Goal: Transaction & Acquisition: Obtain resource

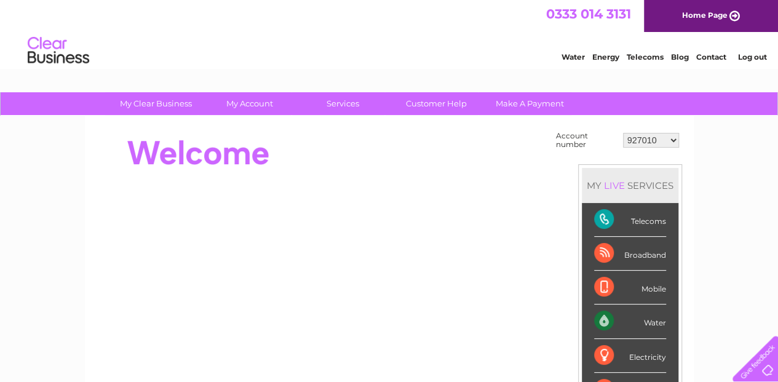
click at [674, 137] on select "927010 30289945" at bounding box center [651, 140] width 56 height 15
select select "30289945"
click at [623, 133] on select "927010 30289945" at bounding box center [651, 140] width 56 height 15
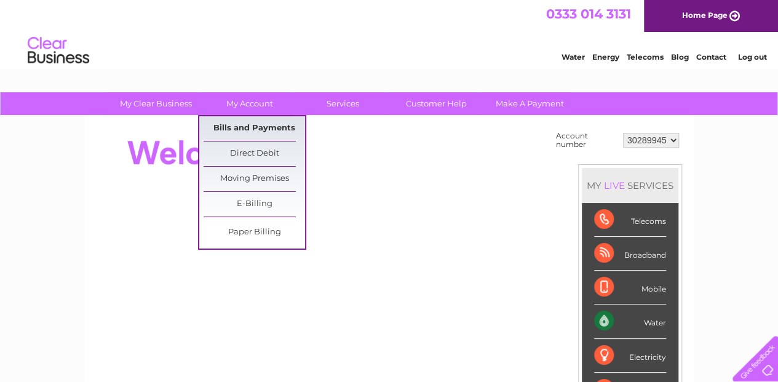
click at [253, 125] on link "Bills and Payments" at bounding box center [254, 128] width 101 height 25
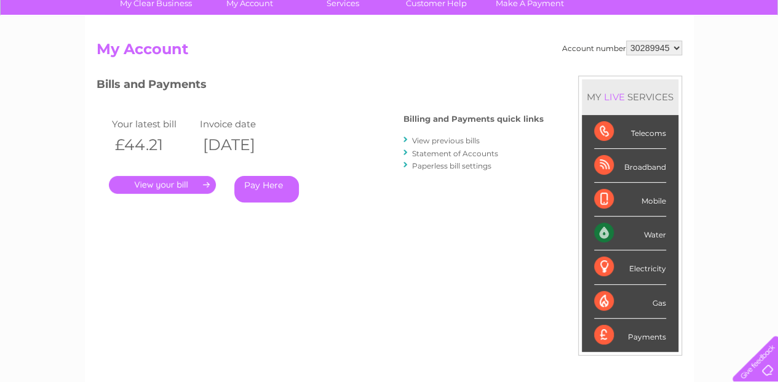
scroll to position [123, 0]
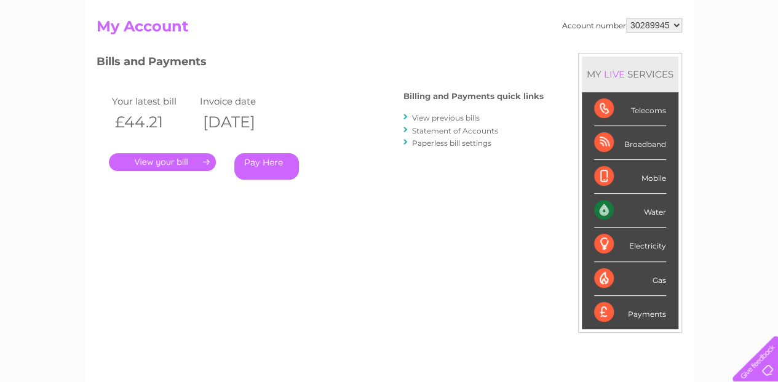
click at [154, 161] on link "." at bounding box center [162, 162] width 107 height 18
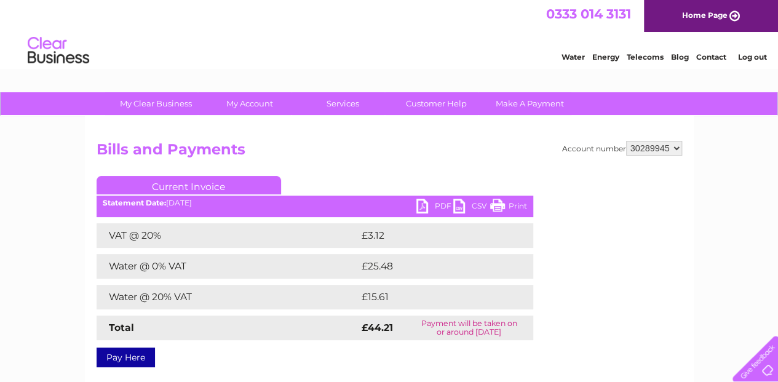
click at [421, 209] on link "PDF" at bounding box center [434, 208] width 37 height 18
